Goal: Task Accomplishment & Management: Use online tool/utility

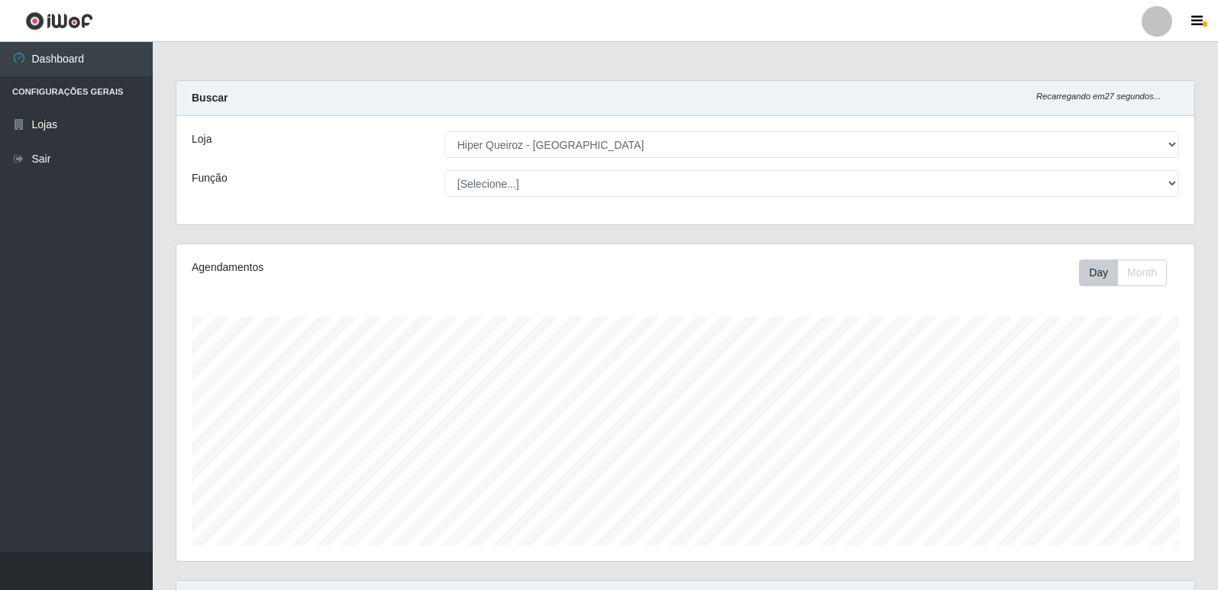
select select "516"
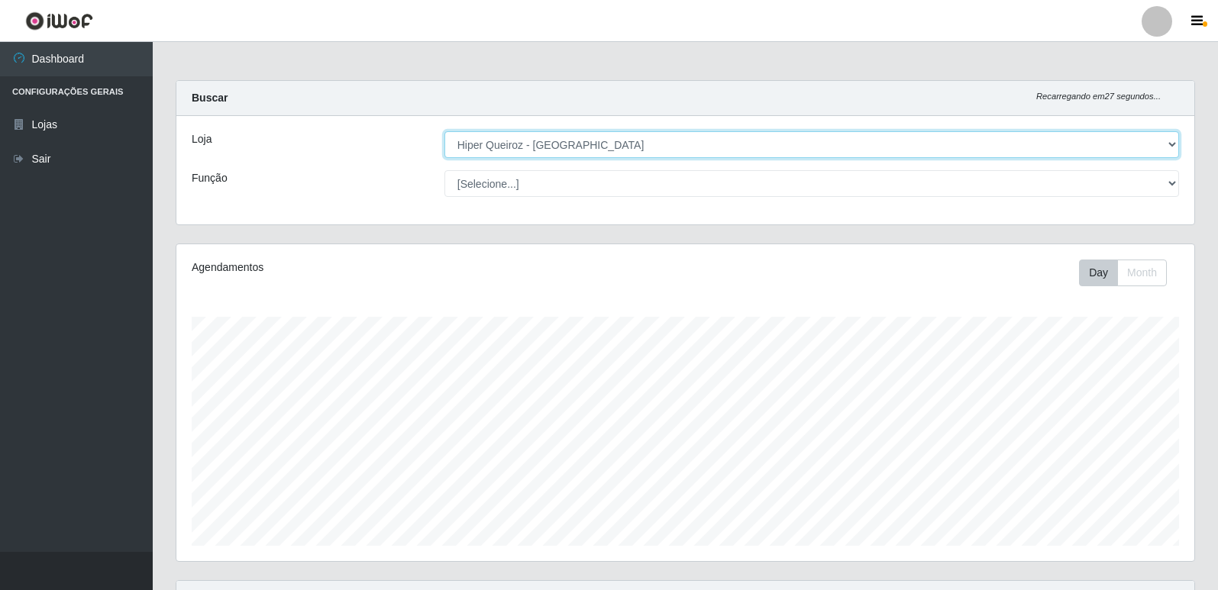
click at [563, 147] on select "[Selecione...] Hiper Queiroz - [GEOGRAPHIC_DATA] [GEOGRAPHIC_DATA] [GEOGRAPHIC_…" at bounding box center [811, 144] width 734 height 27
click at [444, 131] on select "[Selecione...] Hiper Queiroz - [GEOGRAPHIC_DATA] [GEOGRAPHIC_DATA] [GEOGRAPHIC_…" at bounding box center [811, 144] width 734 height 27
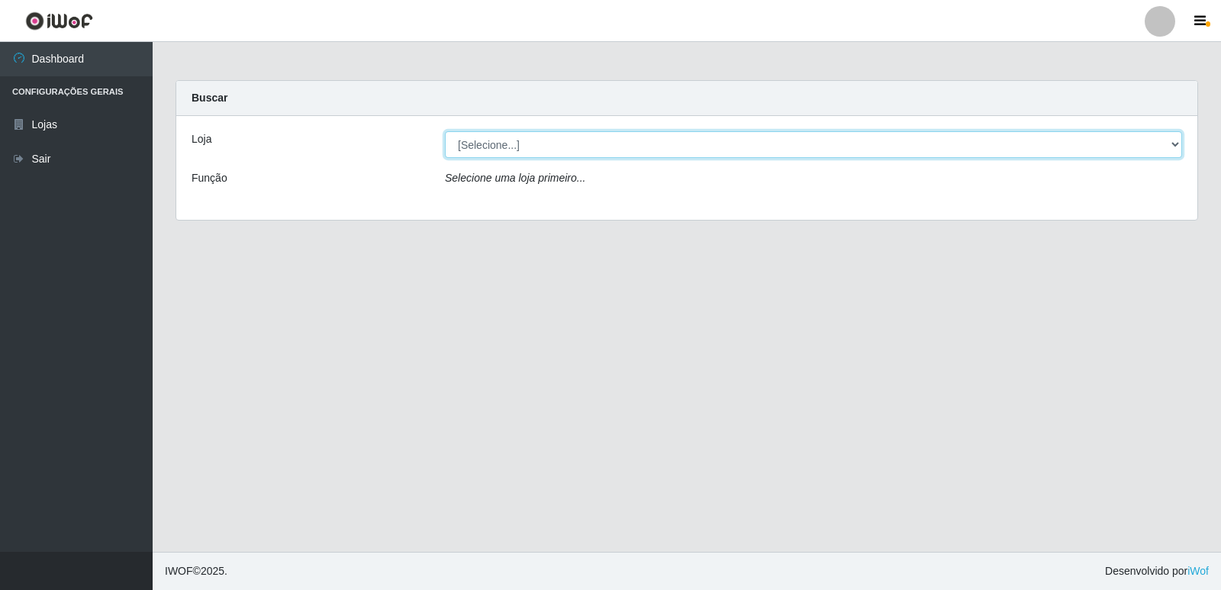
click at [531, 144] on select "[Selecione...] Hiper Queiroz - [GEOGRAPHIC_DATA] [GEOGRAPHIC_DATA] [GEOGRAPHIC_…" at bounding box center [813, 144] width 737 height 27
select select "516"
click at [445, 131] on select "[Selecione...] Hiper Queiroz - [GEOGRAPHIC_DATA] [GEOGRAPHIC_DATA] [GEOGRAPHIC_…" at bounding box center [813, 144] width 737 height 27
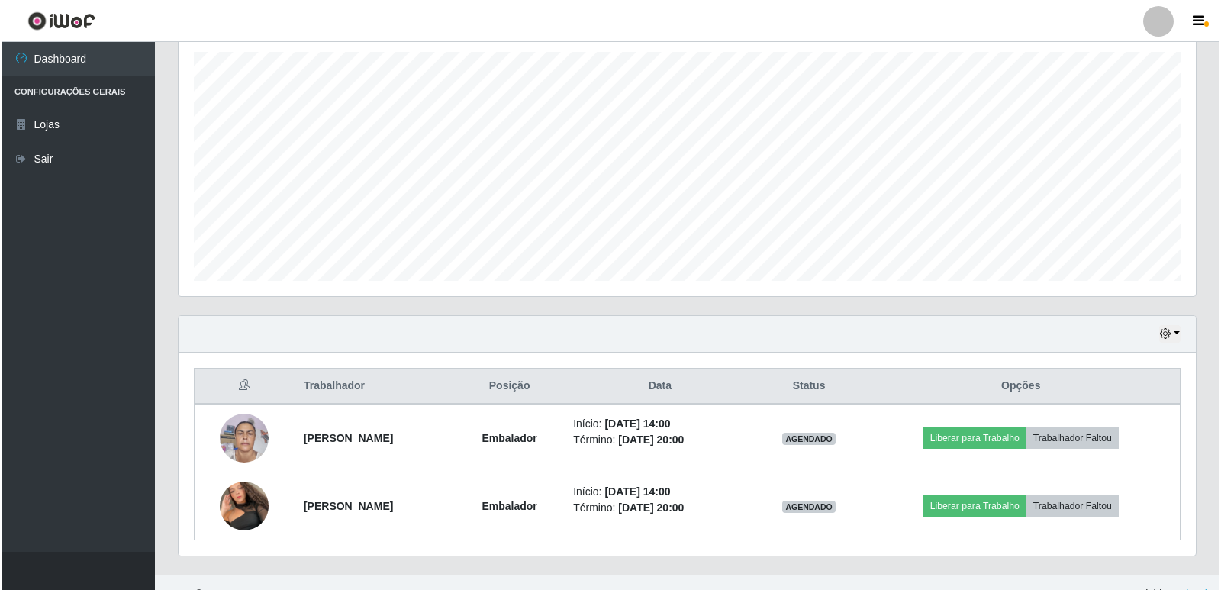
scroll to position [288, 0]
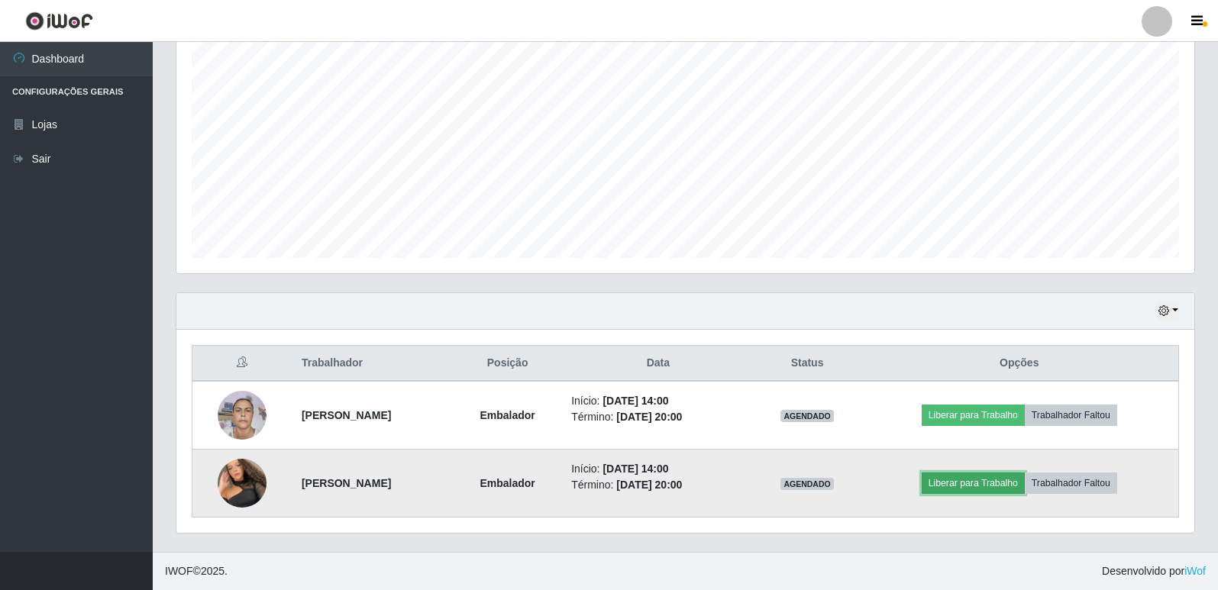
click at [989, 485] on button "Liberar para Trabalho" at bounding box center [972, 482] width 103 height 21
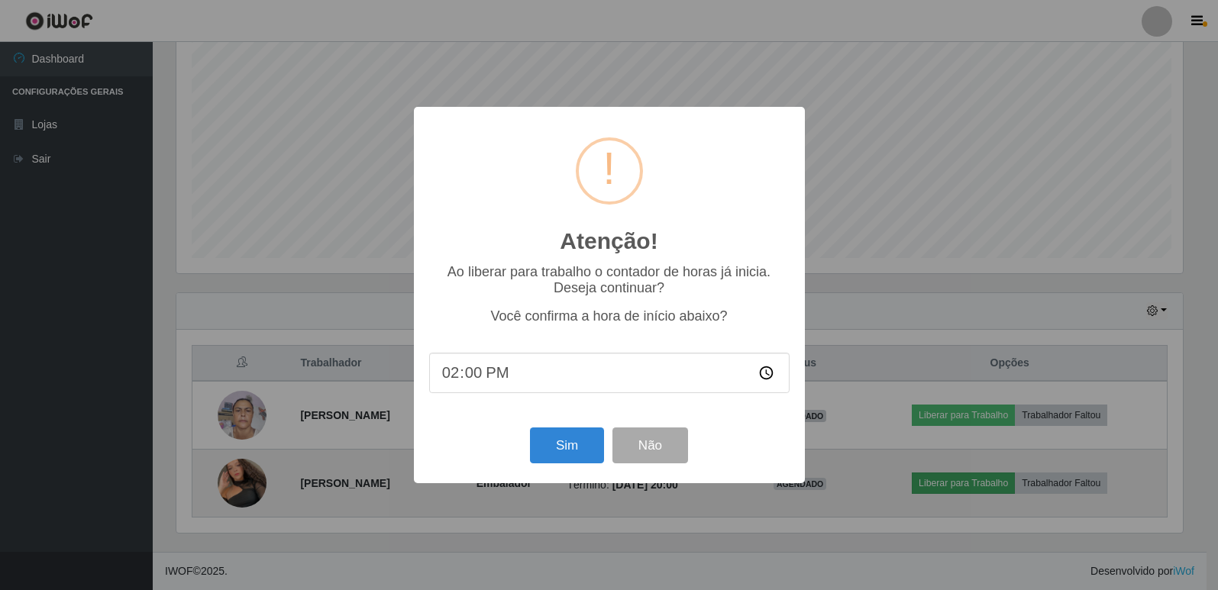
scroll to position [317, 1010]
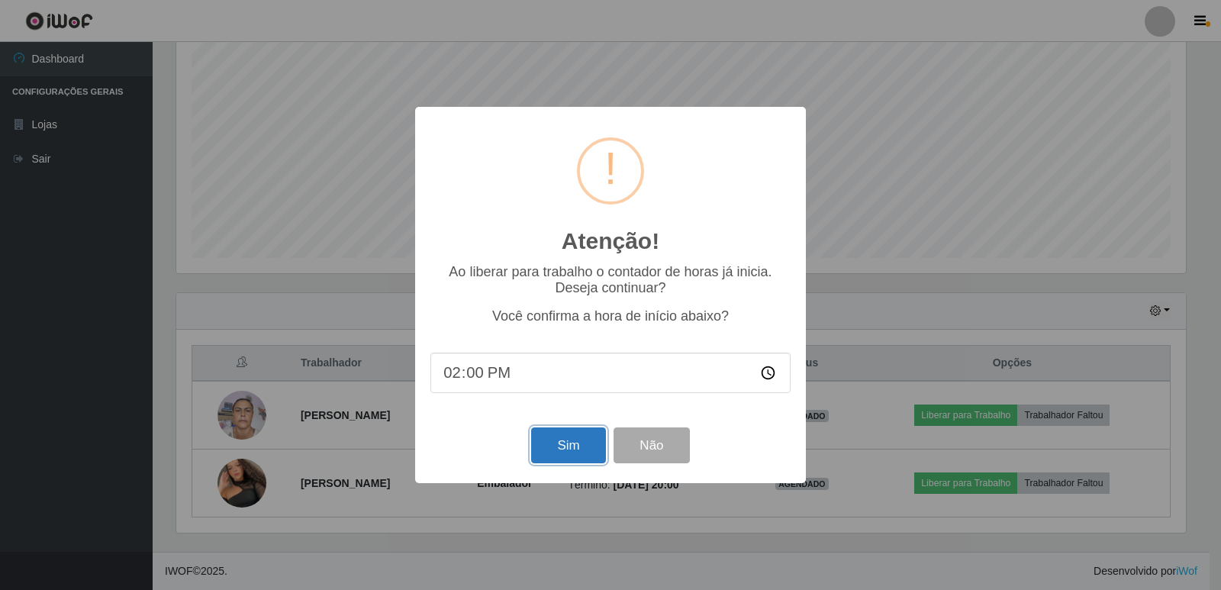
click at [563, 445] on button "Sim" at bounding box center [568, 445] width 74 height 36
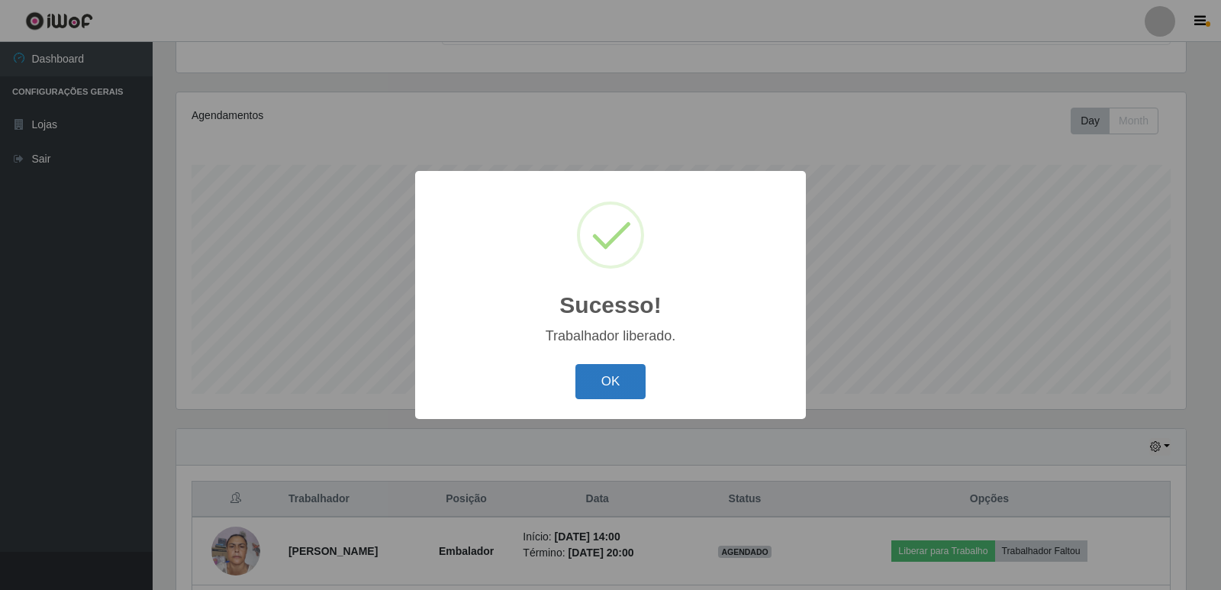
click at [637, 382] on button "OK" at bounding box center [611, 382] width 71 height 36
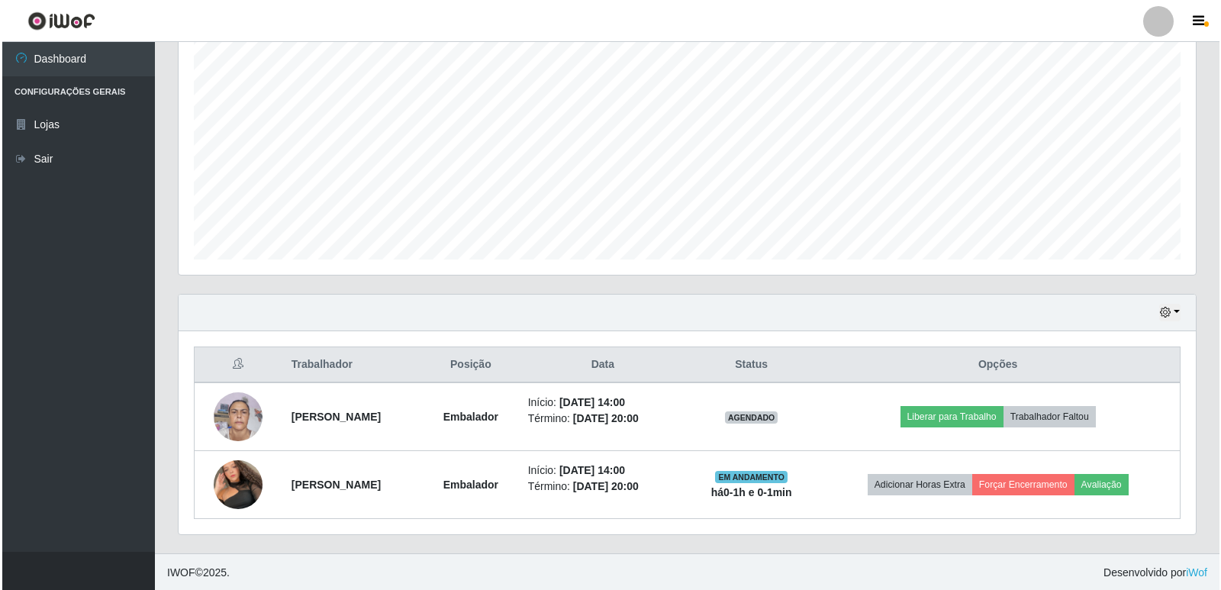
scroll to position [288, 0]
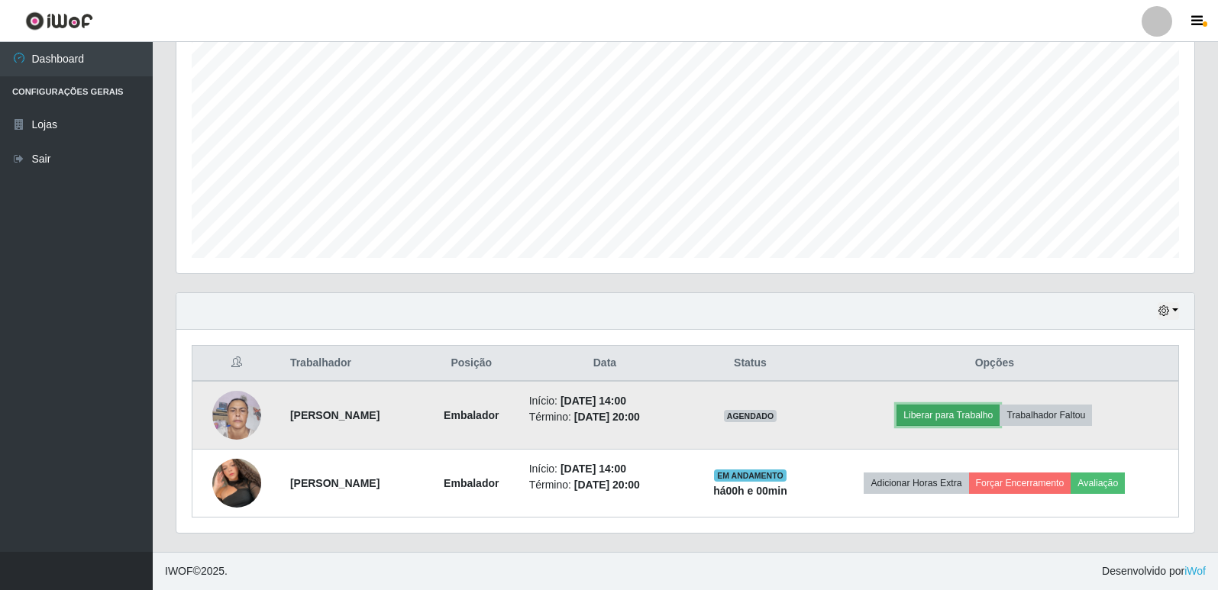
click at [957, 418] on button "Liberar para Trabalho" at bounding box center [947, 415] width 103 height 21
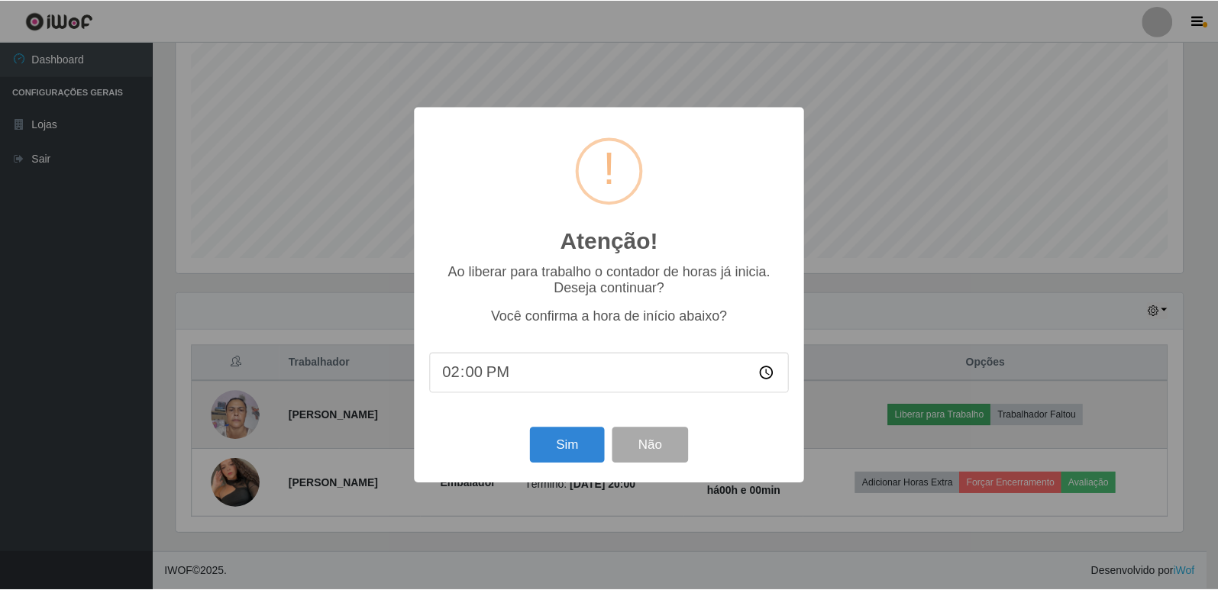
scroll to position [317, 1010]
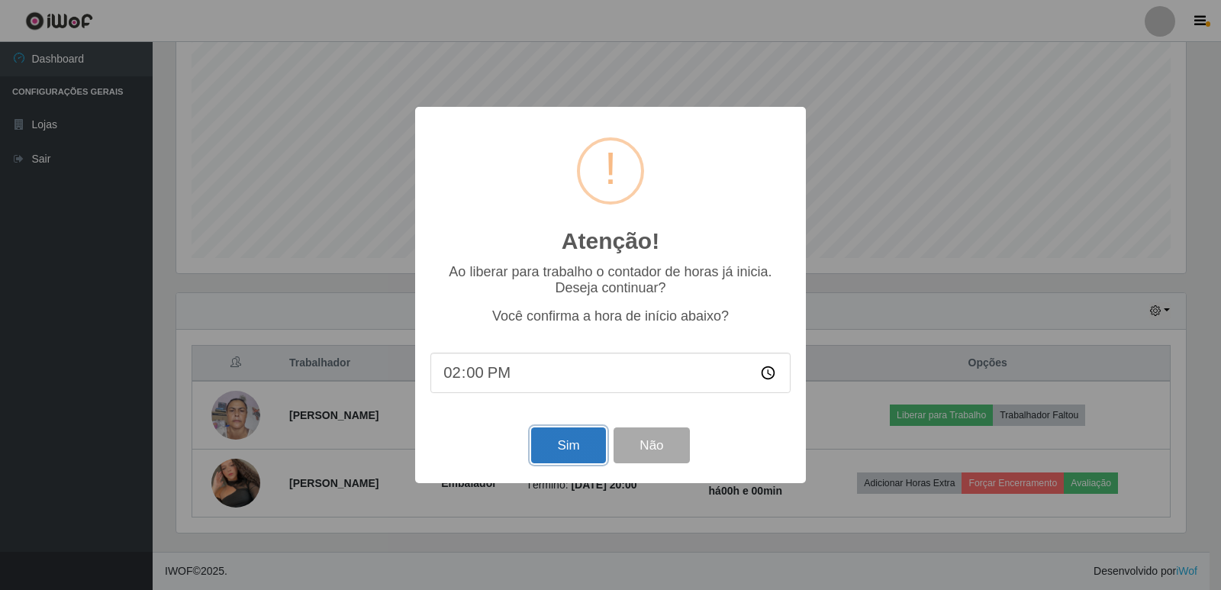
click at [588, 451] on button "Sim" at bounding box center [568, 445] width 74 height 36
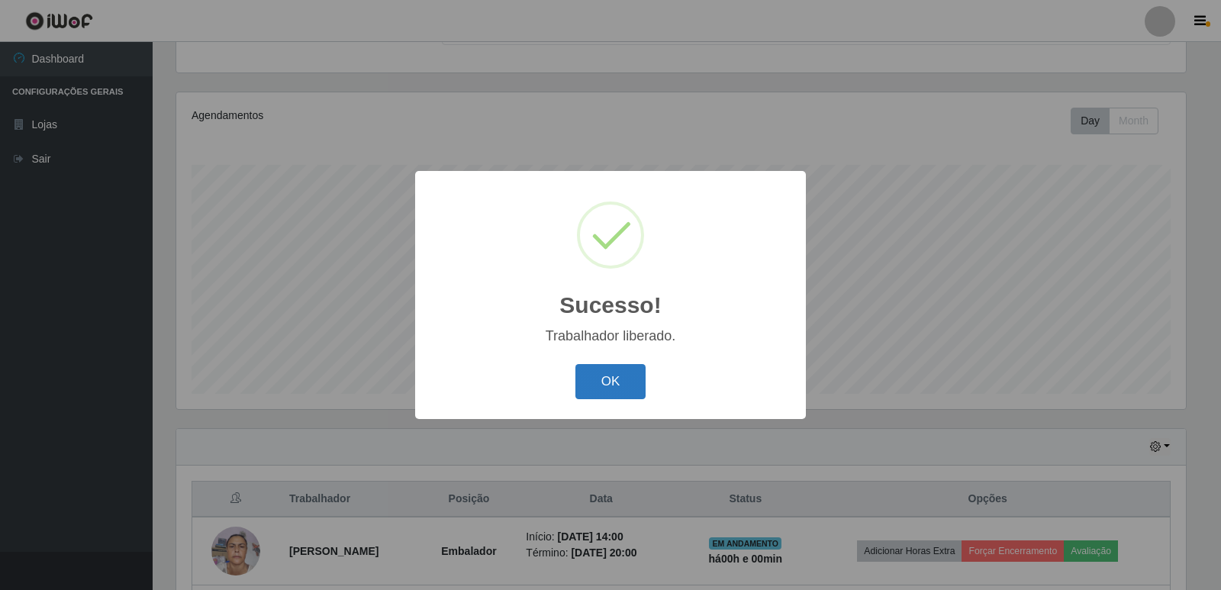
click at [595, 391] on button "OK" at bounding box center [611, 382] width 71 height 36
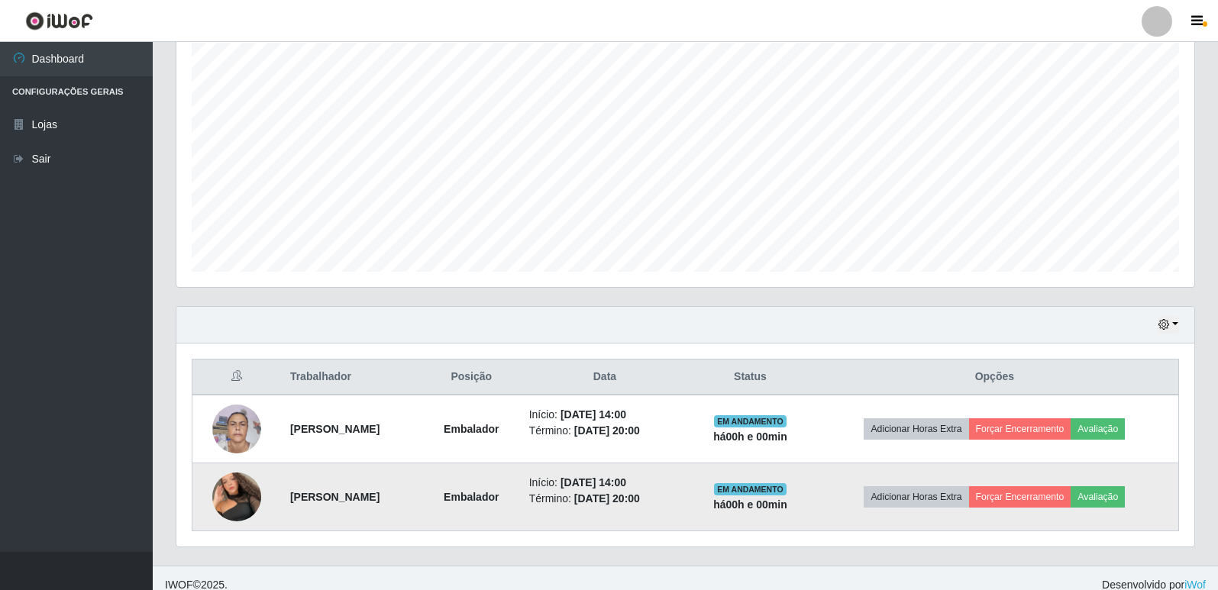
scroll to position [288, 0]
